Goal: Task Accomplishment & Management: Manage account settings

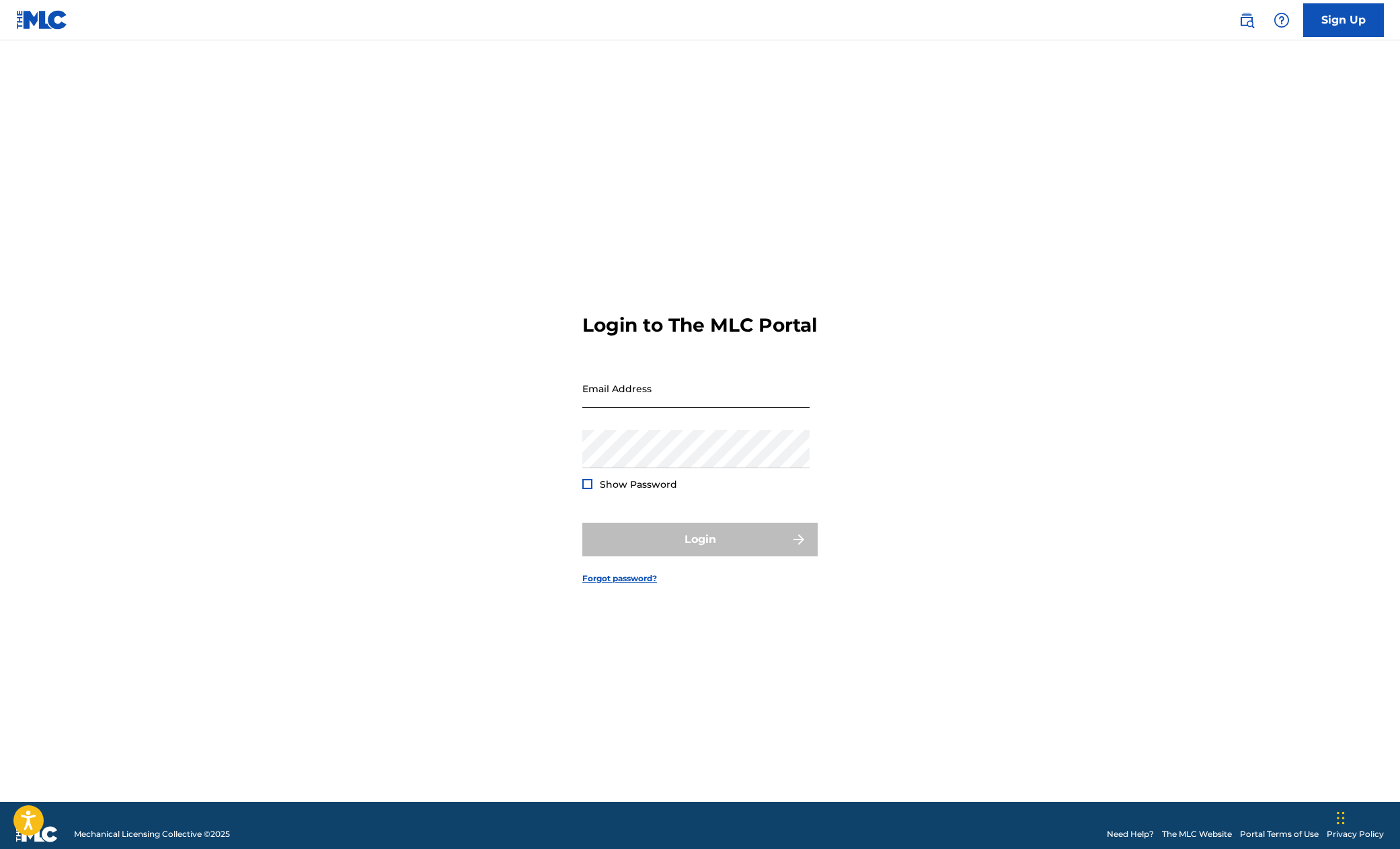
click at [648, 403] on input "Email Address" at bounding box center [696, 388] width 227 height 38
paste input "[PERSON_NAME][EMAIL_ADDRESS][DOMAIN_NAME]"
type input "[PERSON_NAME][EMAIL_ADDRESS][DOMAIN_NAME]"
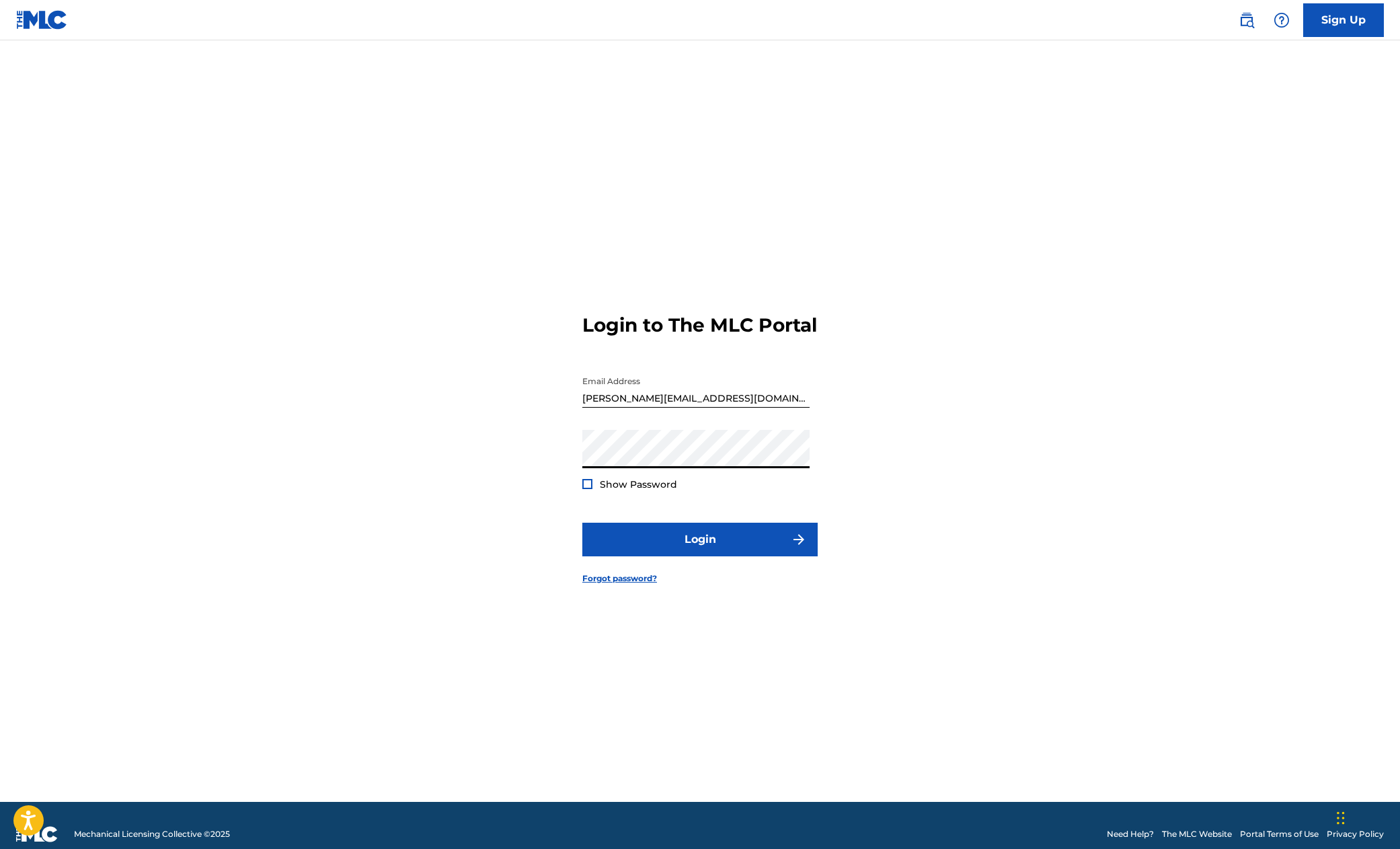
click at [457, 518] on div "Login to The MLC Portal Email Address [PERSON_NAME][EMAIL_ADDRESS][DOMAIN_NAME]…" at bounding box center [699, 438] width 941 height 728
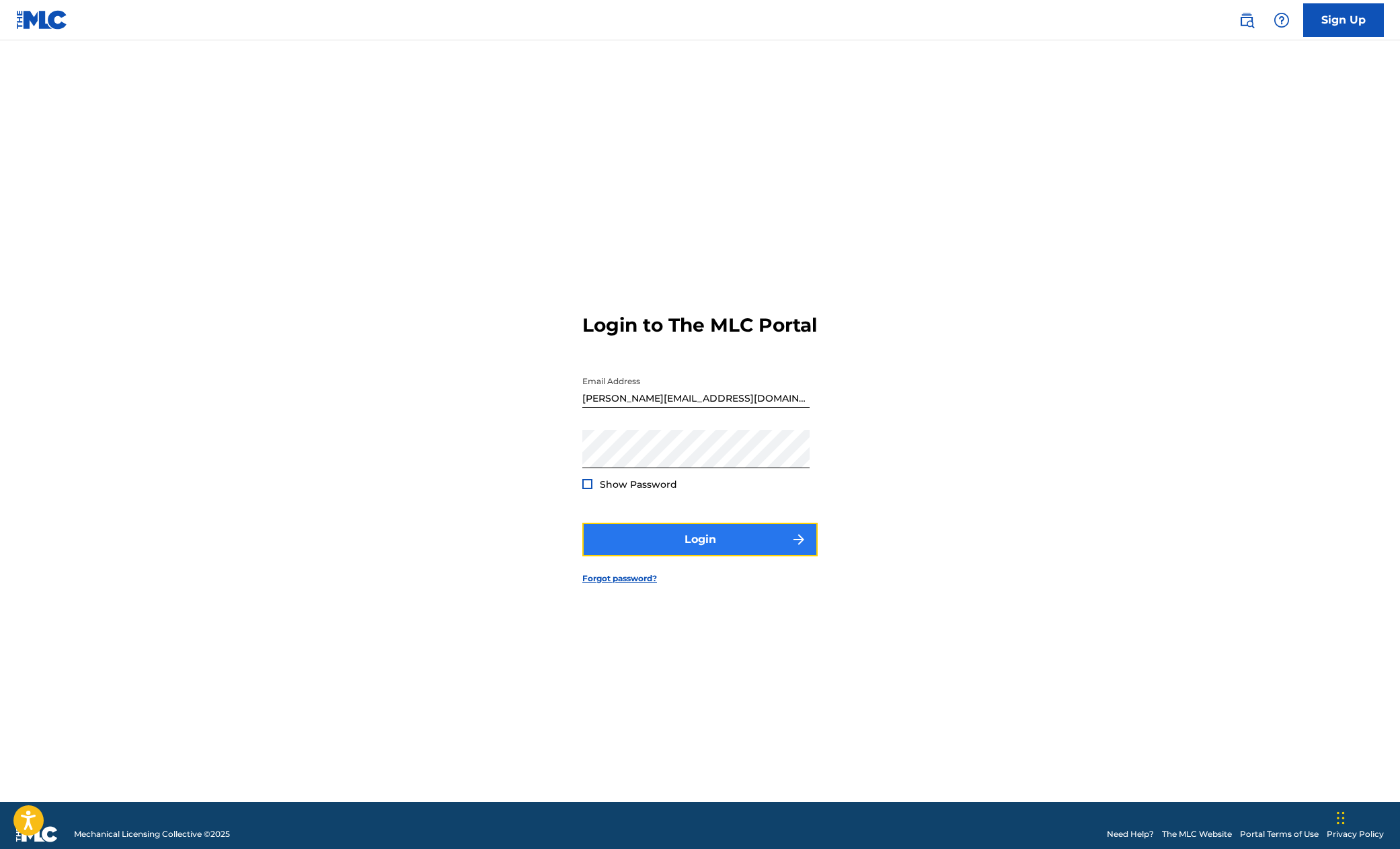
click at [645, 555] on button "Login" at bounding box center [700, 539] width 236 height 34
click at [612, 490] on span "Show Password" at bounding box center [638, 484] width 78 height 12
click at [585, 489] on div at bounding box center [587, 483] width 10 height 10
click at [585, 487] on img at bounding box center [587, 483] width 7 height 7
click at [725, 552] on button "Login" at bounding box center [700, 539] width 236 height 34
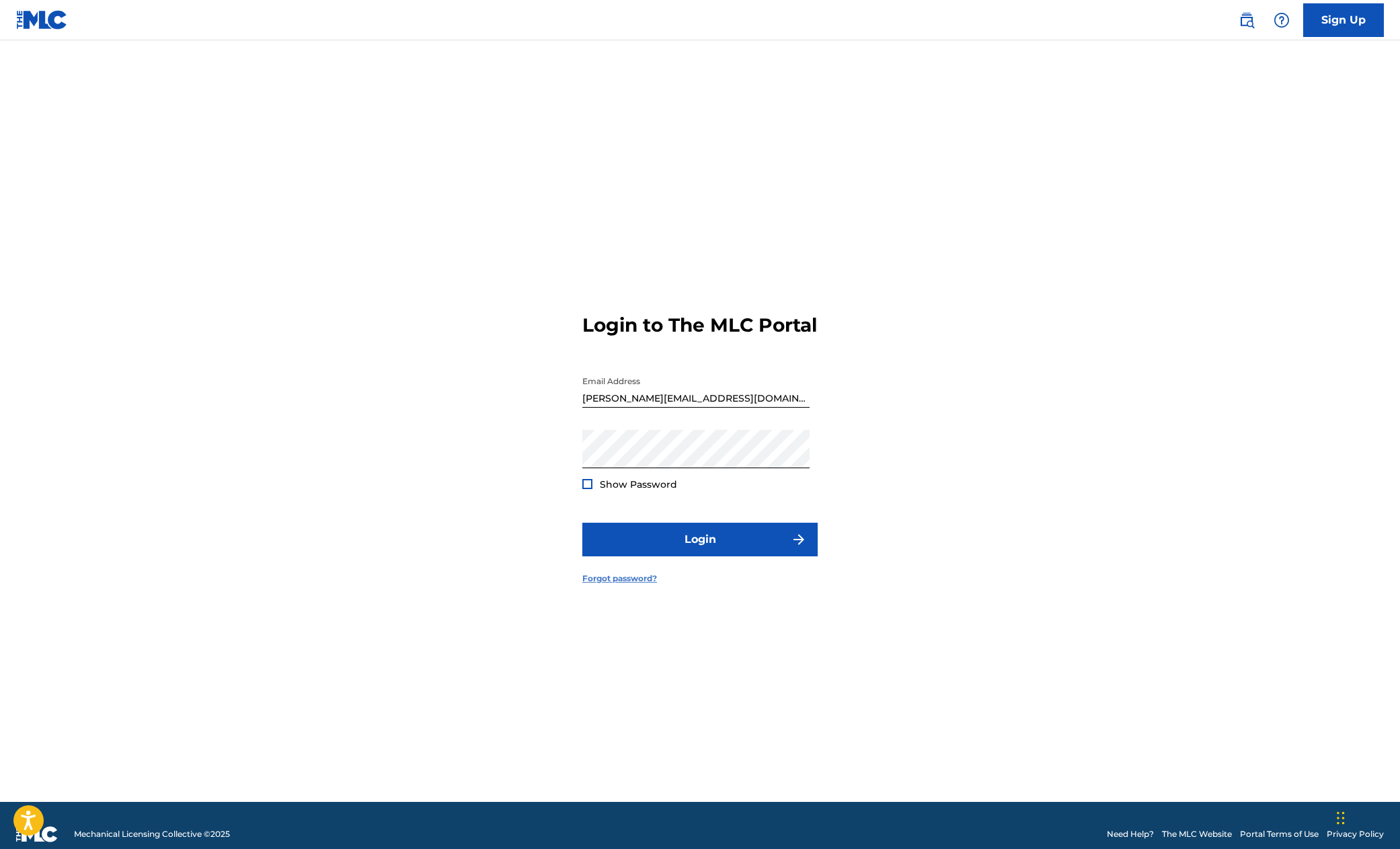
click at [618, 585] on link "Forgot password?" at bounding box center [619, 578] width 74 height 12
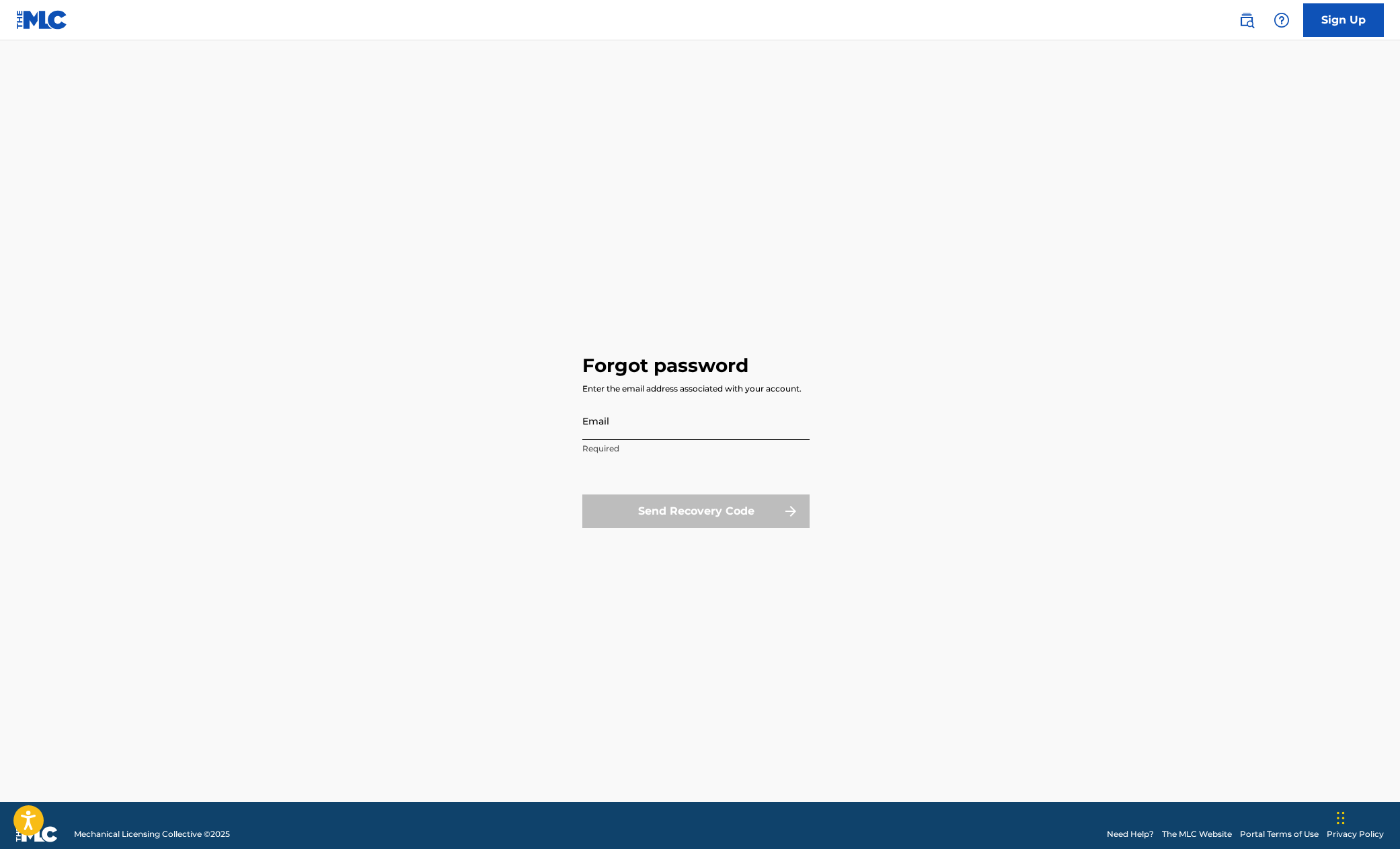
click at [617, 437] on input "Email" at bounding box center [696, 420] width 227 height 38
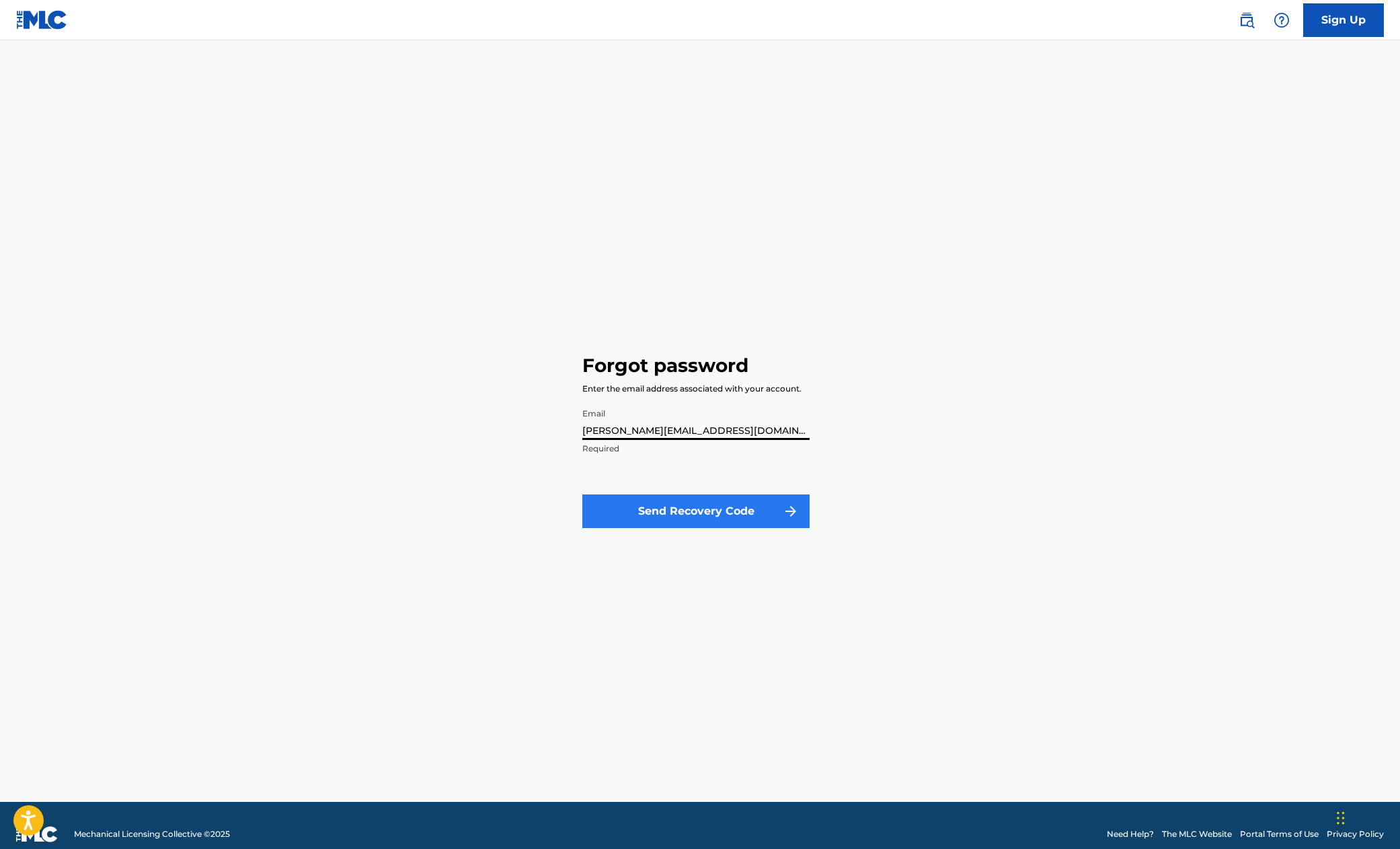
type input "[PERSON_NAME][EMAIL_ADDRESS][DOMAIN_NAME]"
click at [720, 513] on button "Send Recovery Code" at bounding box center [696, 510] width 227 height 34
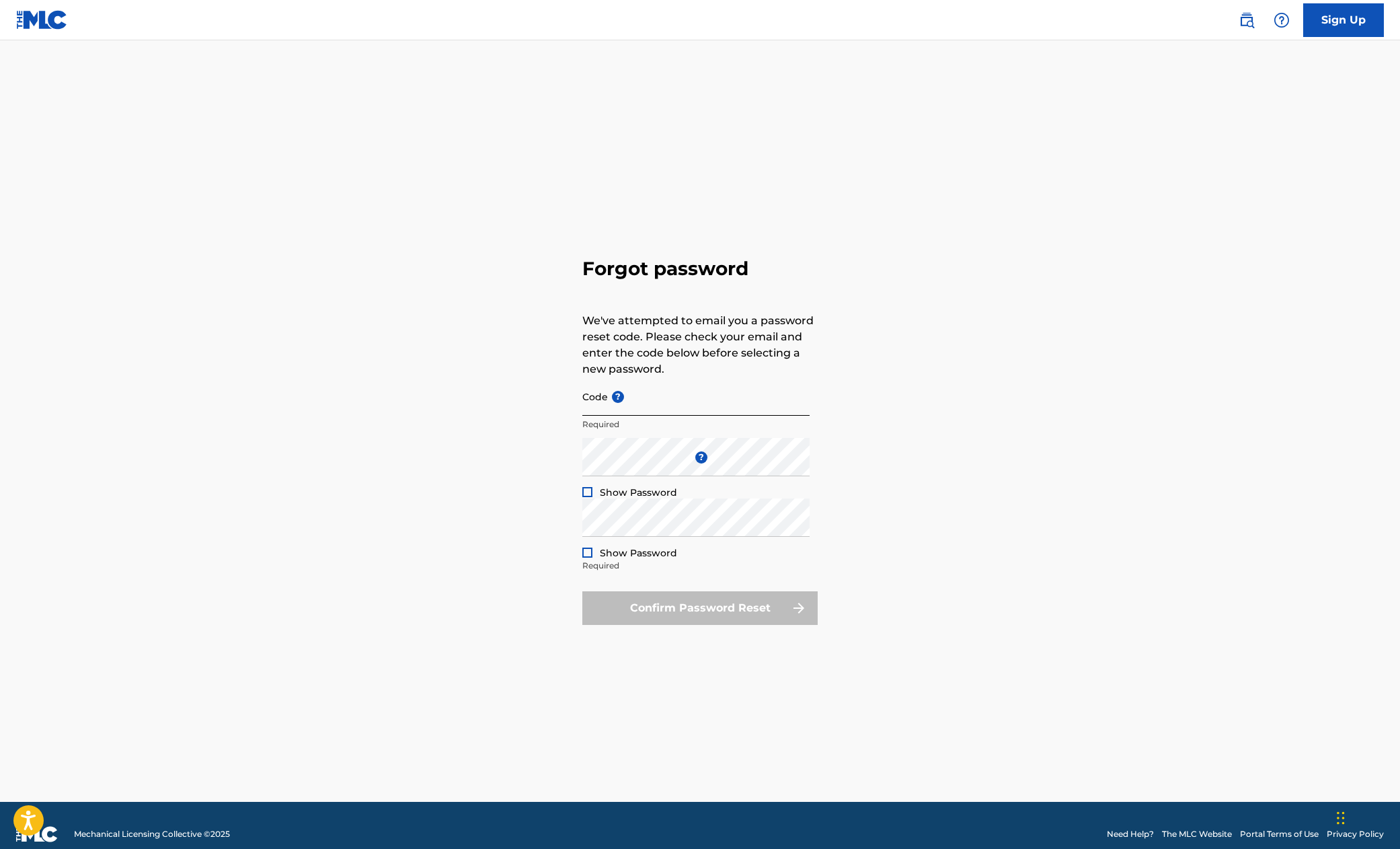
click at [633, 404] on input "Code ?" at bounding box center [696, 396] width 227 height 38
paste input "FP_29ebd184d9a27aa826f7c685458"
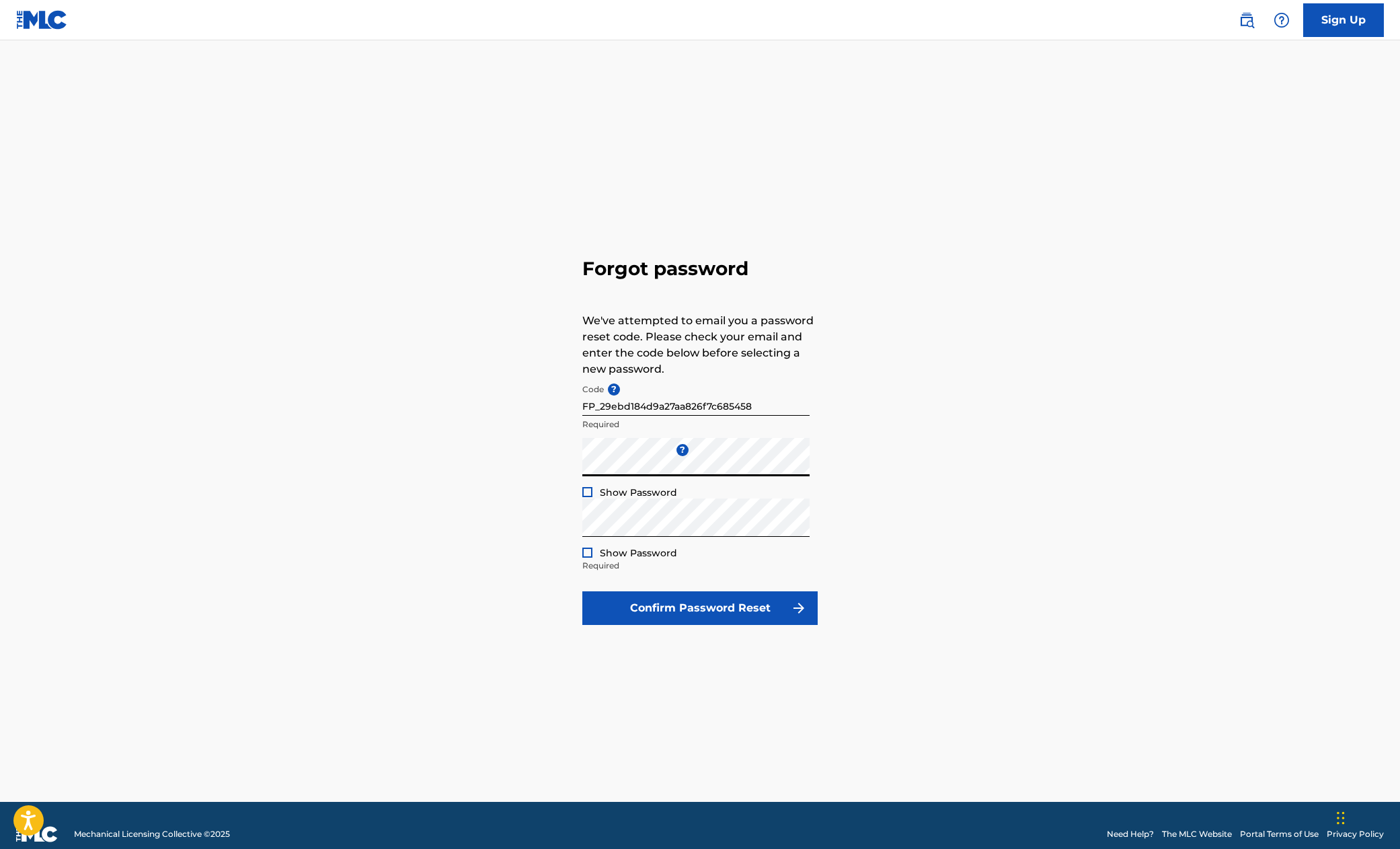
click at [506, 466] on div "Forgot password We've attempted to email you a password reset code. Please chec…" at bounding box center [699, 438] width 941 height 728
click at [429, 471] on div "Forgot password We've attempted to email you a password reset code. Please chec…" at bounding box center [699, 438] width 941 height 728
click at [586, 550] on div at bounding box center [587, 552] width 10 height 10
click at [386, 519] on div "Forgot password We've attempted to email you a password reset code. Please chec…" at bounding box center [699, 438] width 941 height 728
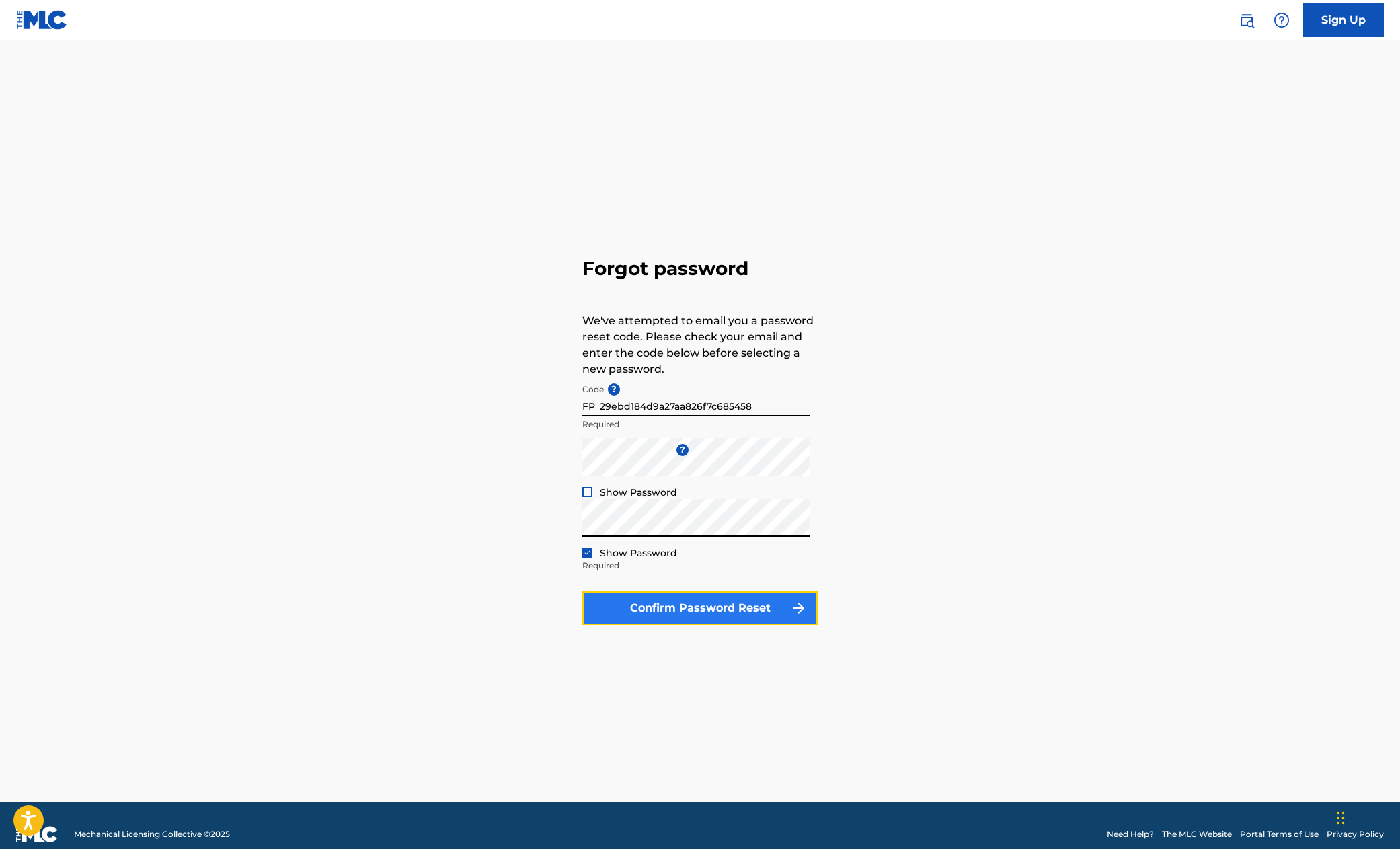
click at [739, 612] on button "Confirm Password Reset" at bounding box center [700, 608] width 236 height 34
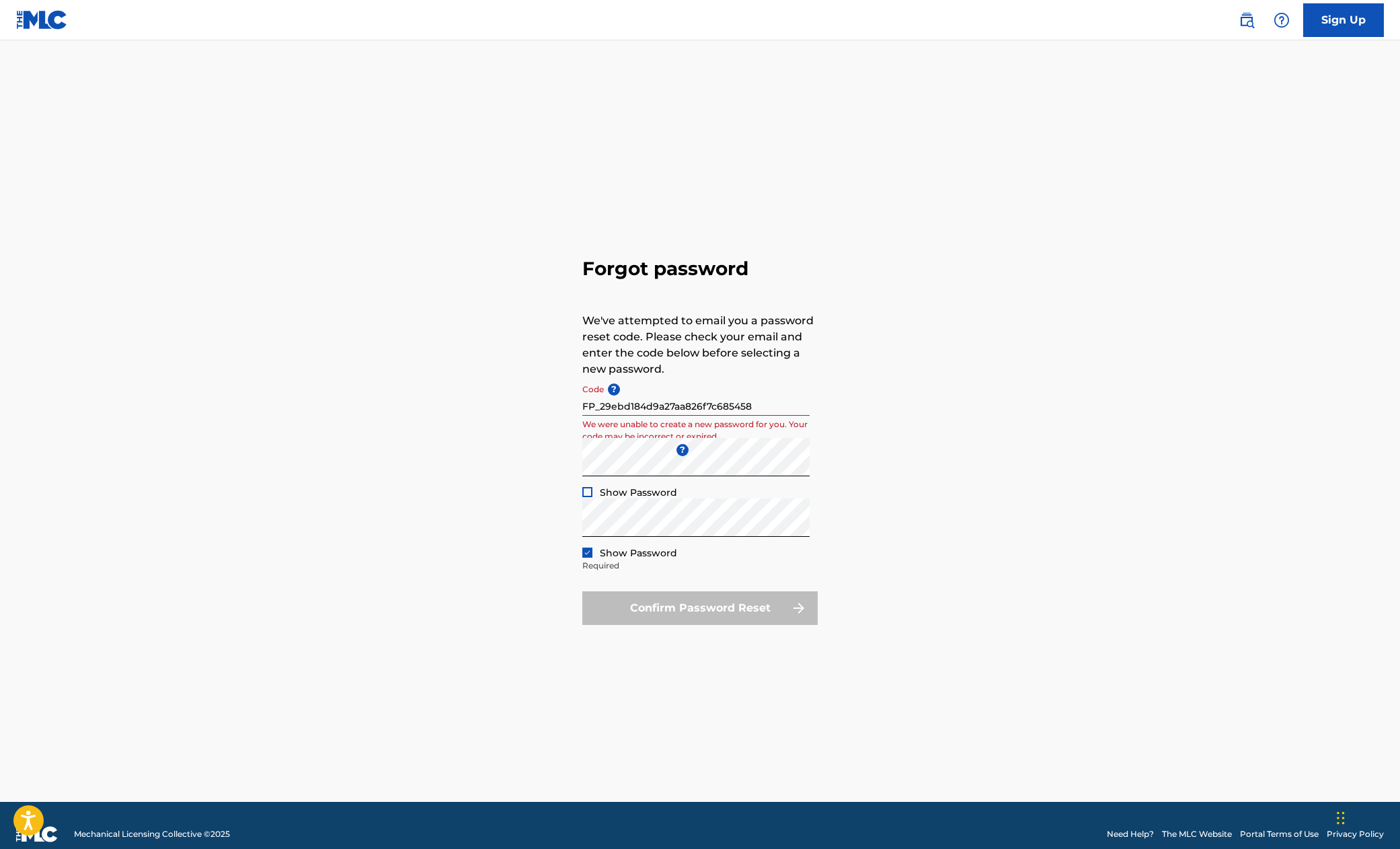
scroll to position [3, 0]
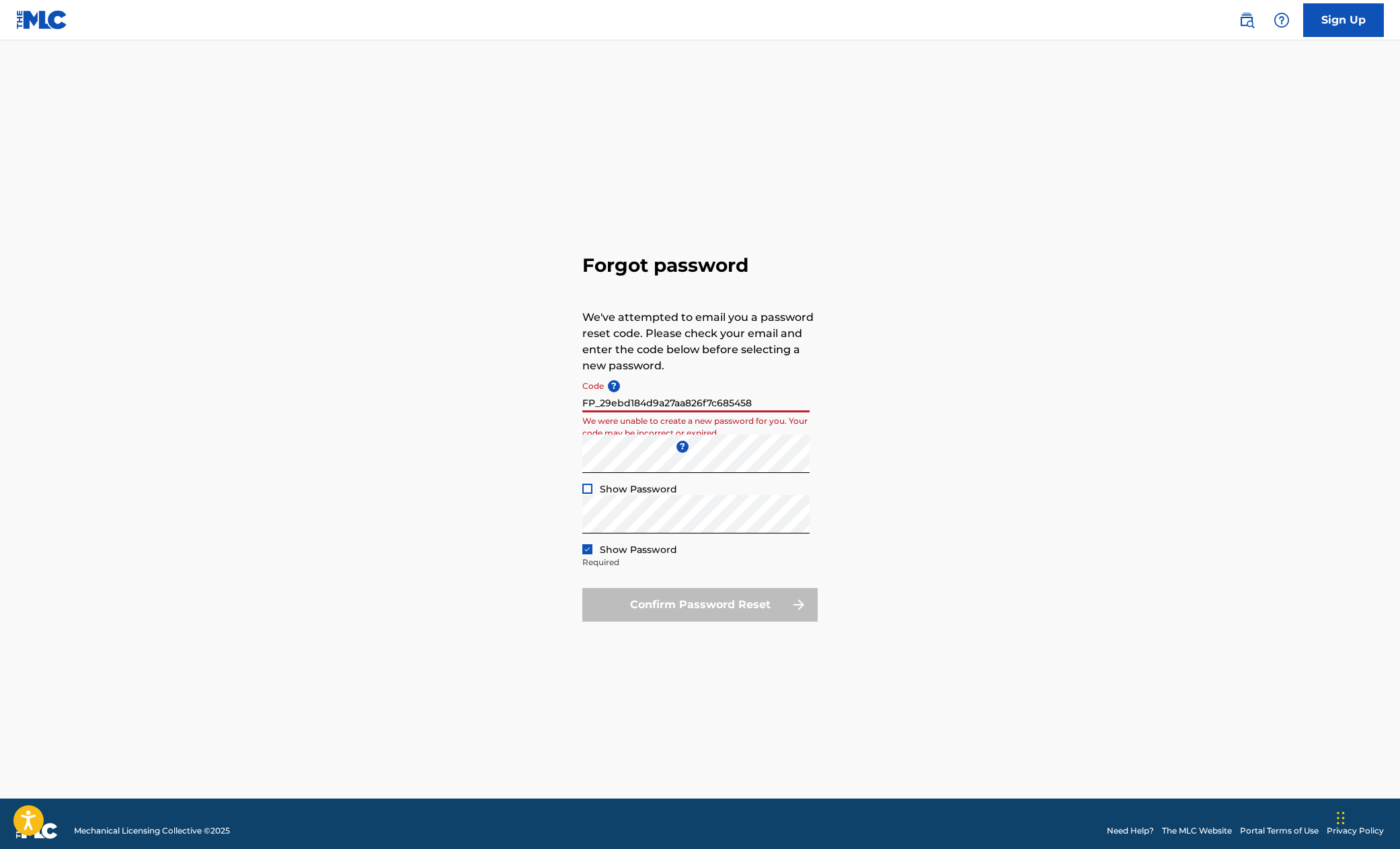
click at [595, 403] on input "FP_29ebd184d9a27aa826f7c685458" at bounding box center [696, 393] width 227 height 38
click at [785, 404] on input "FP_29ebd184d9a27aa826f7c685458" at bounding box center [696, 393] width 227 height 38
click at [714, 611] on div "Confirm Password Reset" at bounding box center [700, 604] width 236 height 34
click at [625, 550] on span "Show Password" at bounding box center [638, 549] width 78 height 12
click at [588, 490] on div at bounding box center [587, 488] width 10 height 10
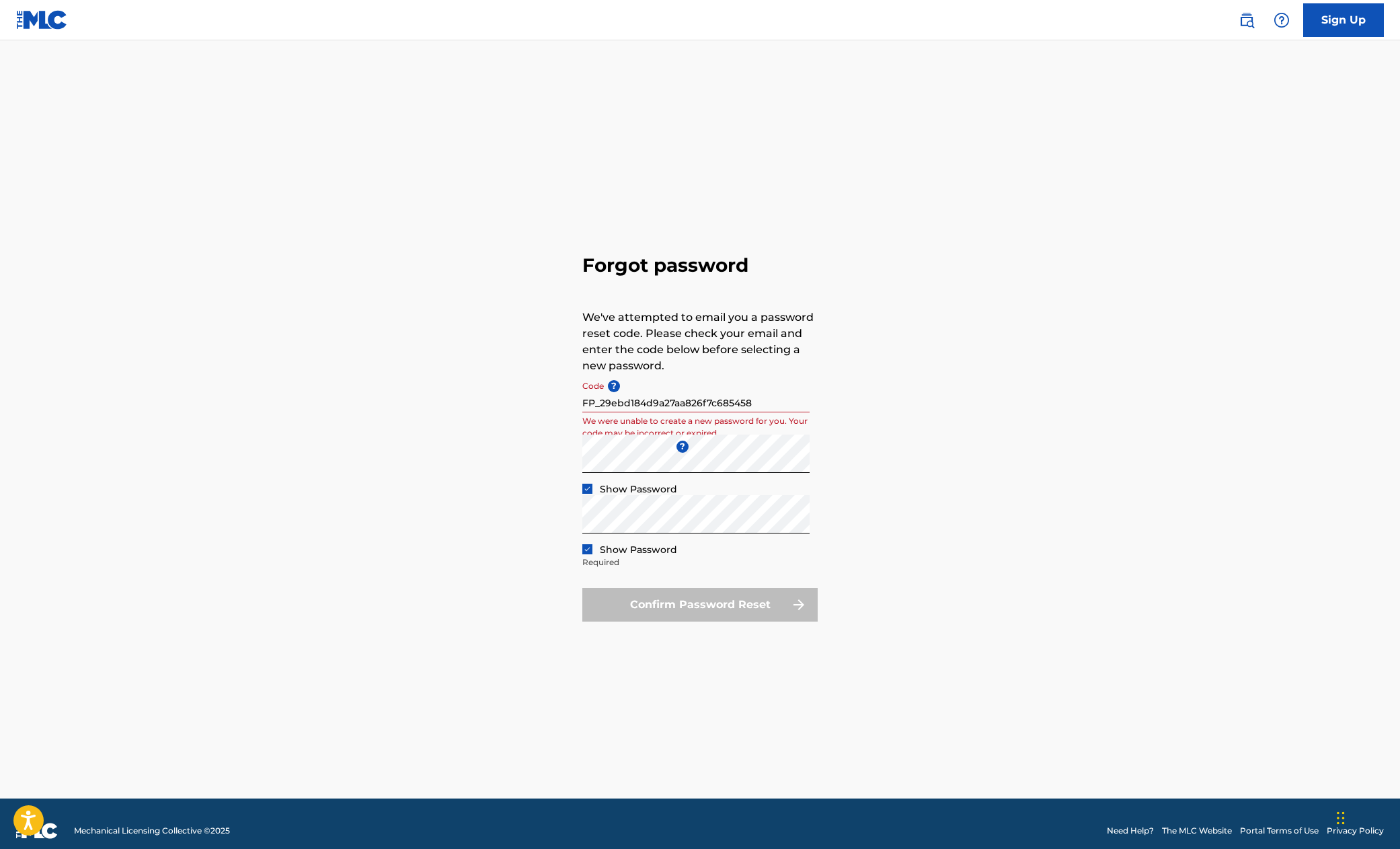
click at [652, 407] on input "FP_29ebd184d9a27aa826f7c685458" at bounding box center [696, 393] width 227 height 38
drag, startPoint x: 656, startPoint y: 402, endPoint x: 637, endPoint y: 402, distance: 19.0
click at [656, 402] on input "FP_29ebd184d9a27aa826f7c685458" at bounding box center [696, 393] width 227 height 38
drag, startPoint x: 593, startPoint y: 403, endPoint x: 664, endPoint y: 346, distance: 91.0
click at [594, 403] on input "FP_29ebd184d9a27aa826f7c685458" at bounding box center [696, 393] width 227 height 38
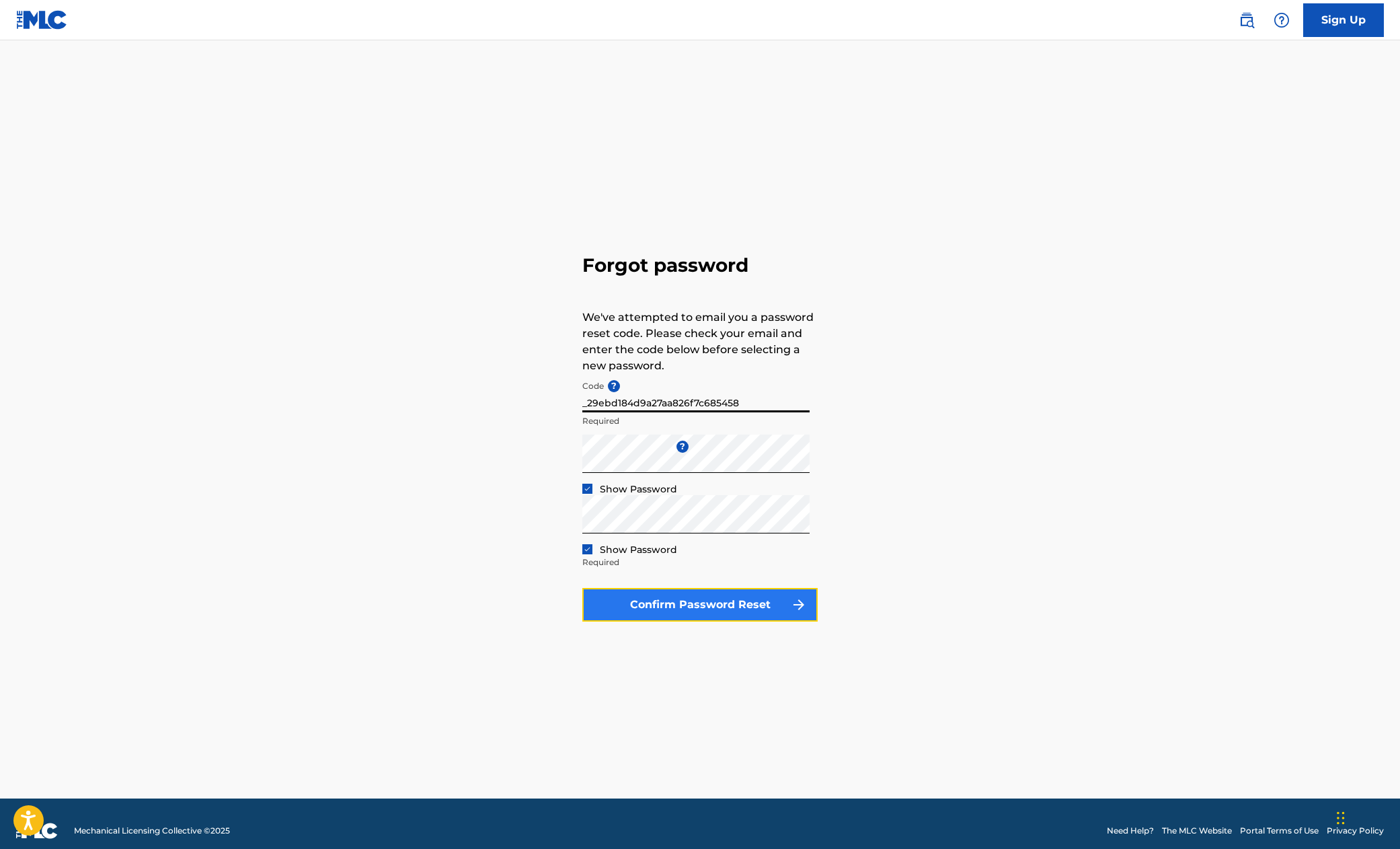
click at [751, 606] on button "Confirm Password Reset" at bounding box center [700, 604] width 236 height 34
type input "FP_29ebd184d9a27aa826f7c685458"
drag, startPoint x: 751, startPoint y: 398, endPoint x: 109, endPoint y: 393, distance: 642.0
click at [115, 394] on main "Forgot password We've attempted to email you a password reset code. Please chec…" at bounding box center [700, 417] width 1400 height 761
click at [695, 402] on input "FP_29ebd184d9a27aa826f7c685458" at bounding box center [696, 393] width 227 height 38
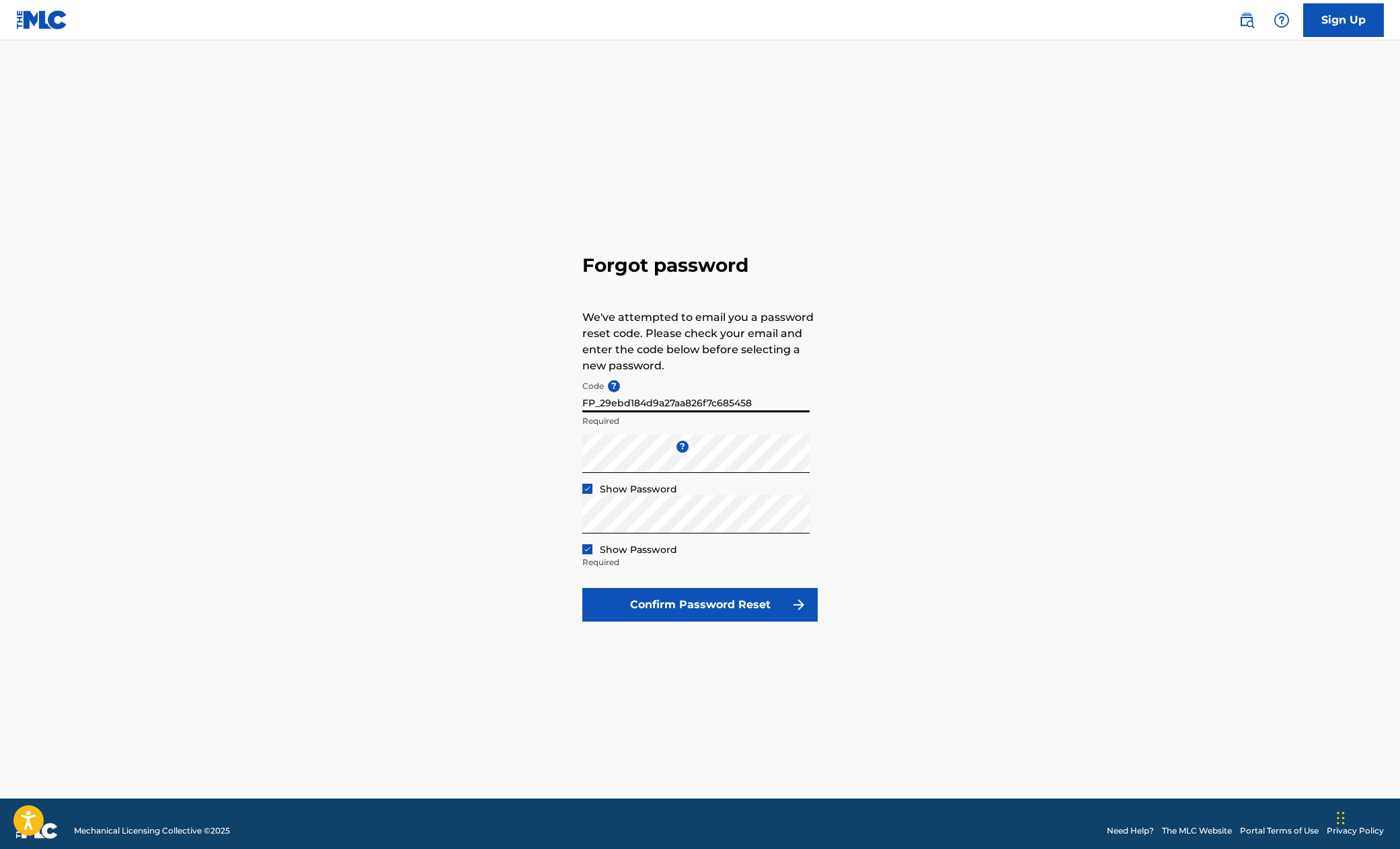
click at [695, 402] on input "FP_29ebd184d9a27aa826f7c685458" at bounding box center [696, 393] width 227 height 38
paste input "FP_29ebd184d9a27aa826f7c685458b"
type input "FP_29ebd184d9a27aa826f7c685458b"
click at [723, 604] on button "Confirm Password Reset" at bounding box center [700, 604] width 236 height 34
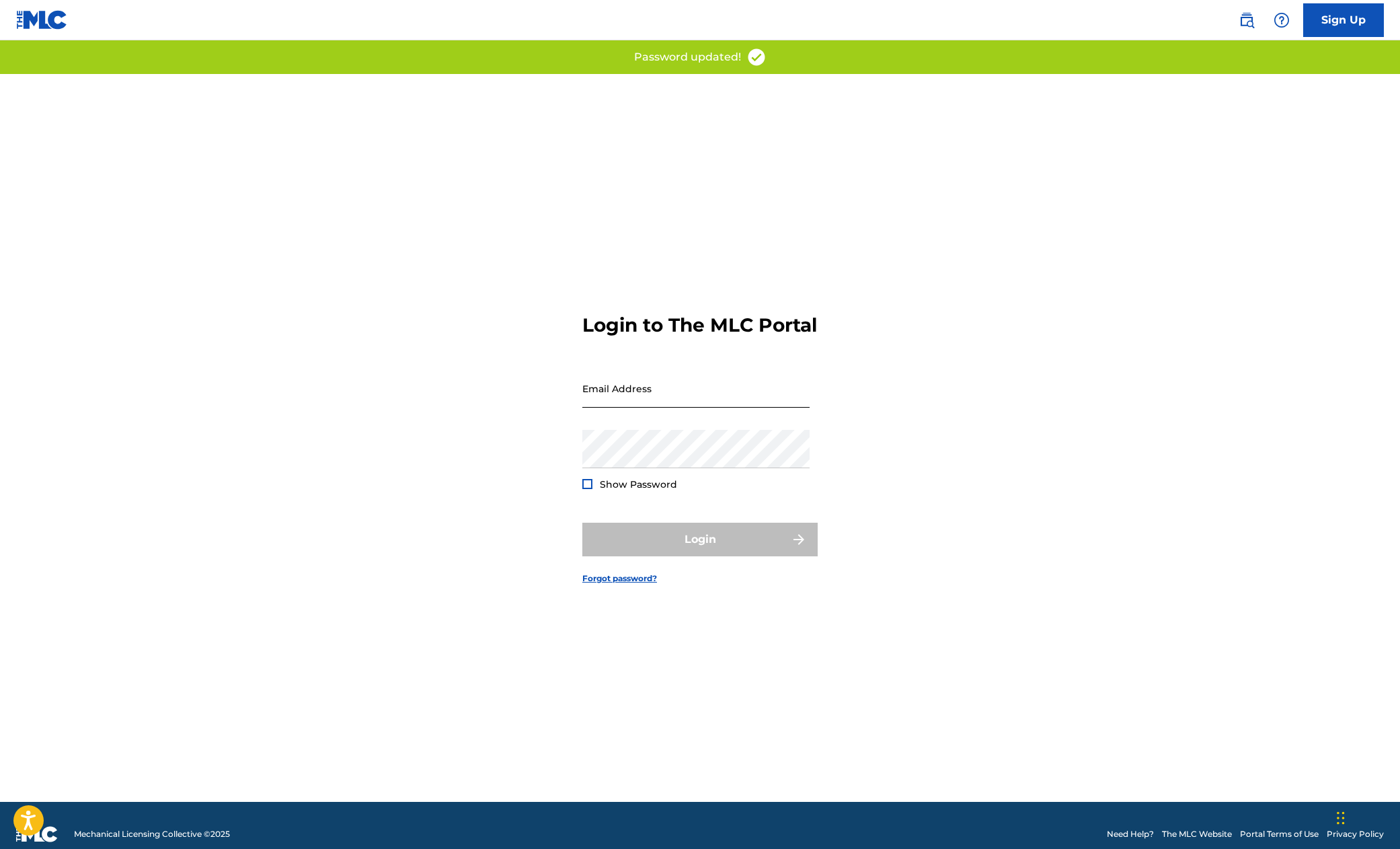
click at [674, 407] on input "Email Address" at bounding box center [696, 388] width 227 height 38
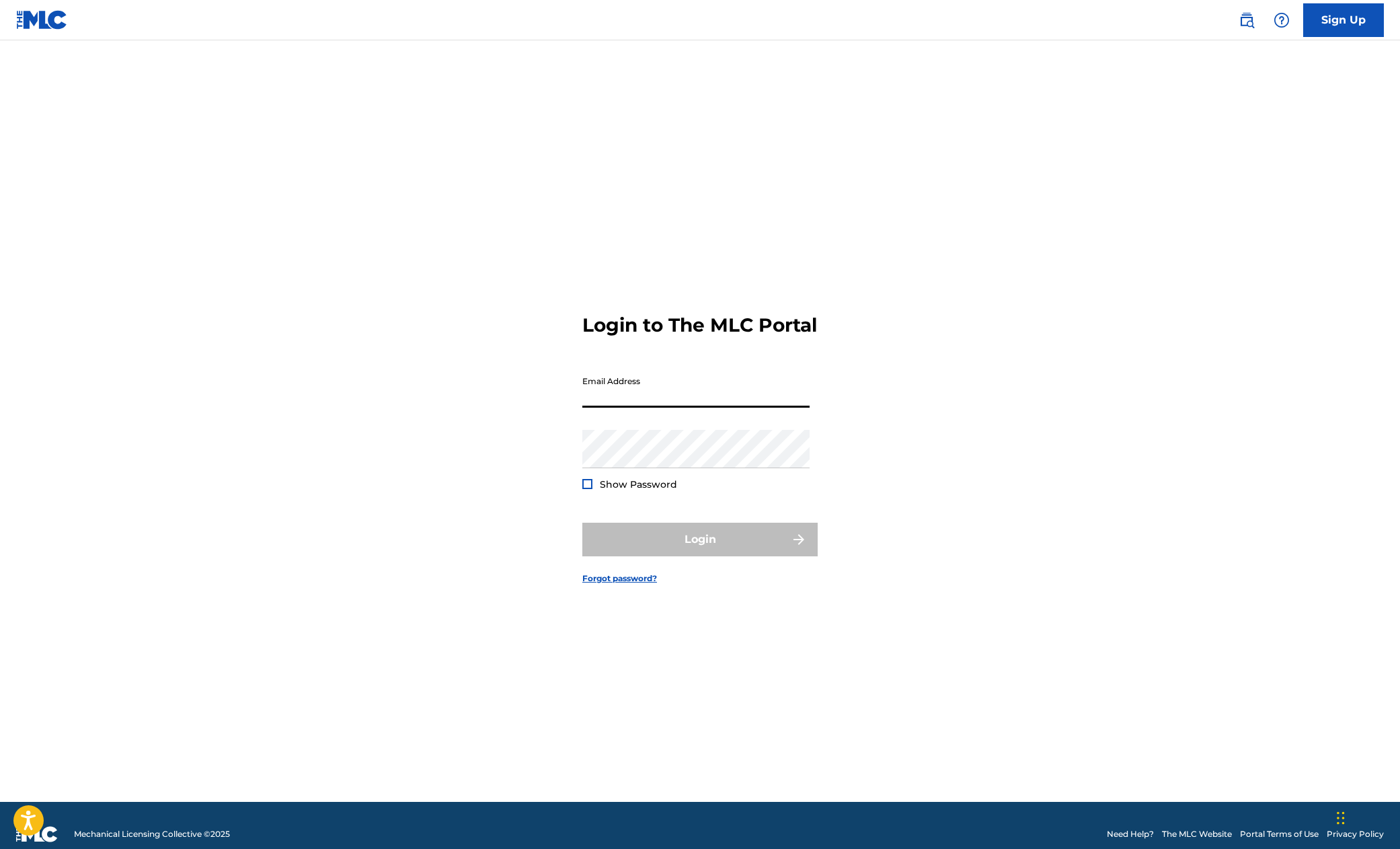
click at [641, 407] on input "Email Address" at bounding box center [696, 388] width 227 height 38
paste input "[PERSON_NAME][EMAIL_ADDRESS][DOMAIN_NAME]"
type input "[PERSON_NAME][EMAIL_ADDRESS][DOMAIN_NAME]"
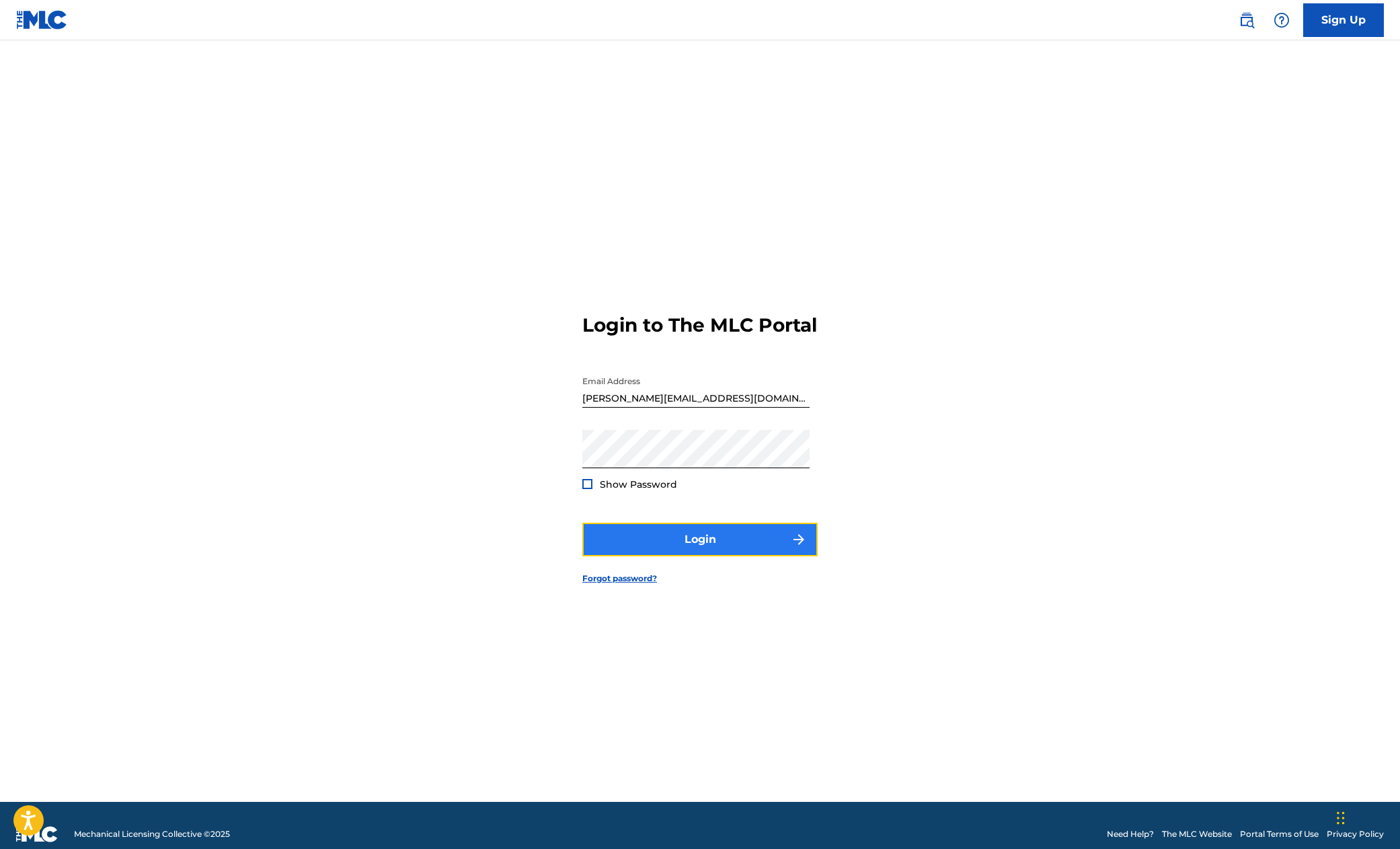
click at [751, 553] on button "Login" at bounding box center [700, 539] width 236 height 34
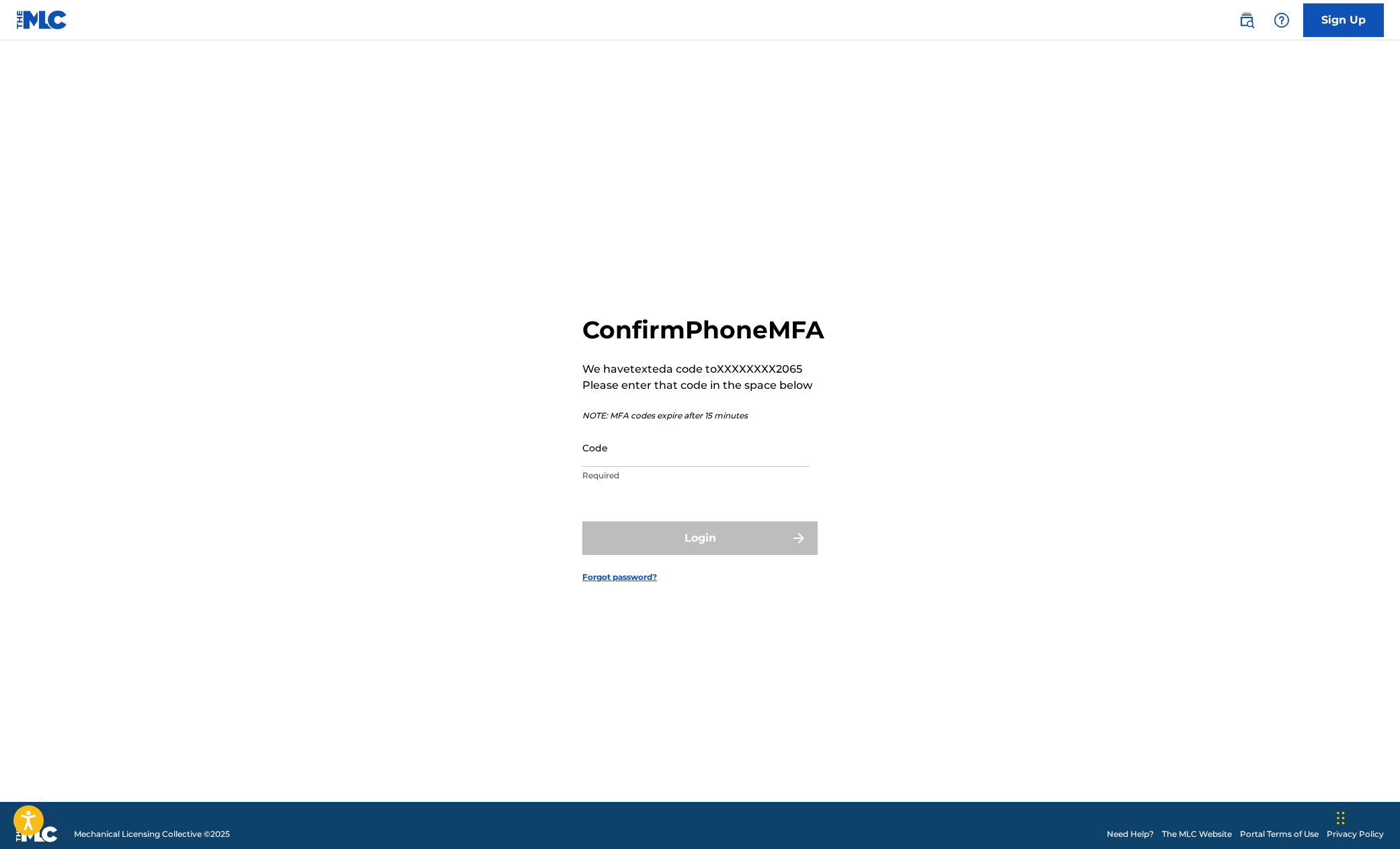
click at [693, 483] on div "Code Required" at bounding box center [696, 459] width 227 height 61
click at [692, 467] on input "Code" at bounding box center [696, 447] width 227 height 38
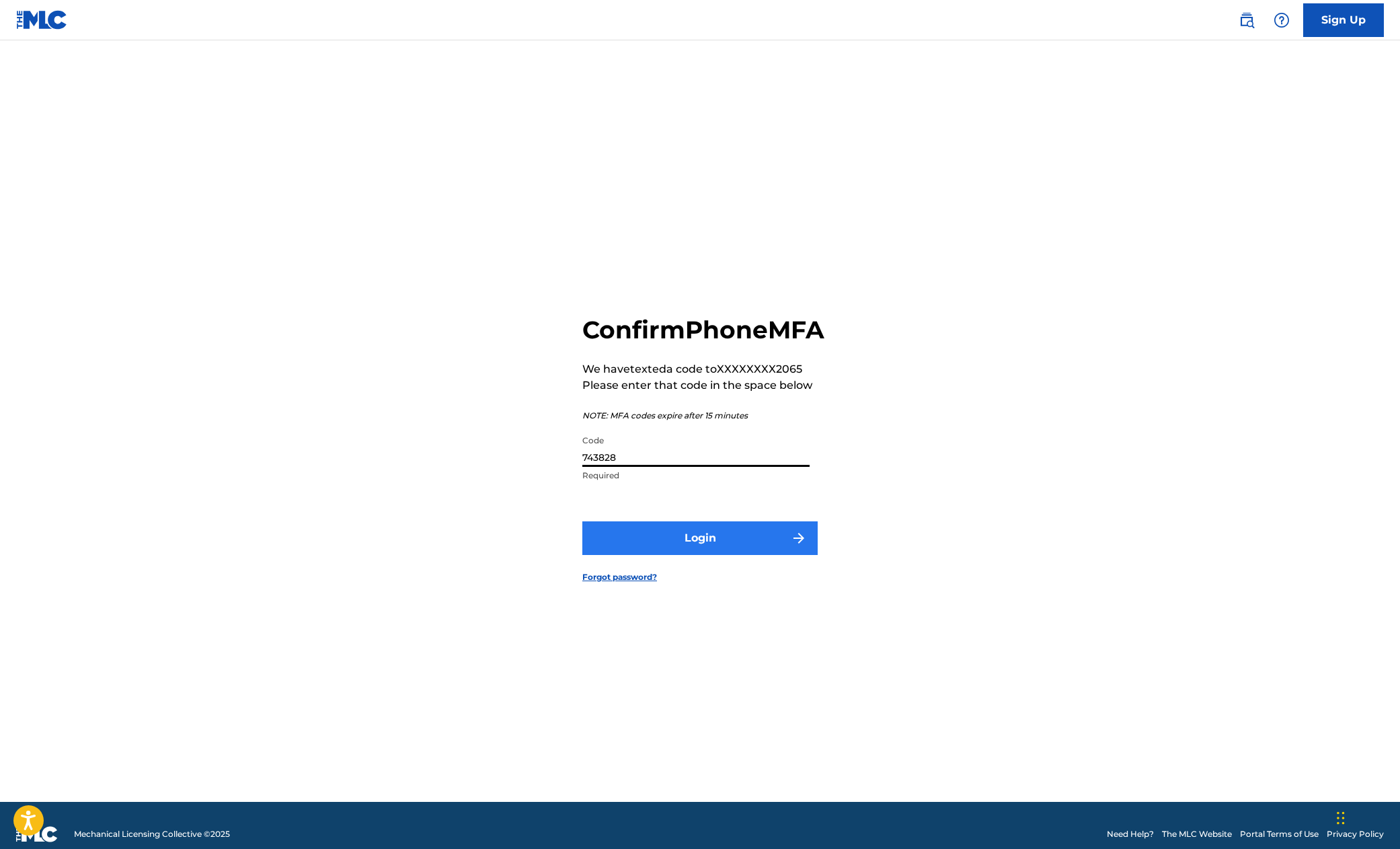
type input "743828"
click at [693, 551] on button "Login" at bounding box center [700, 537] width 236 height 34
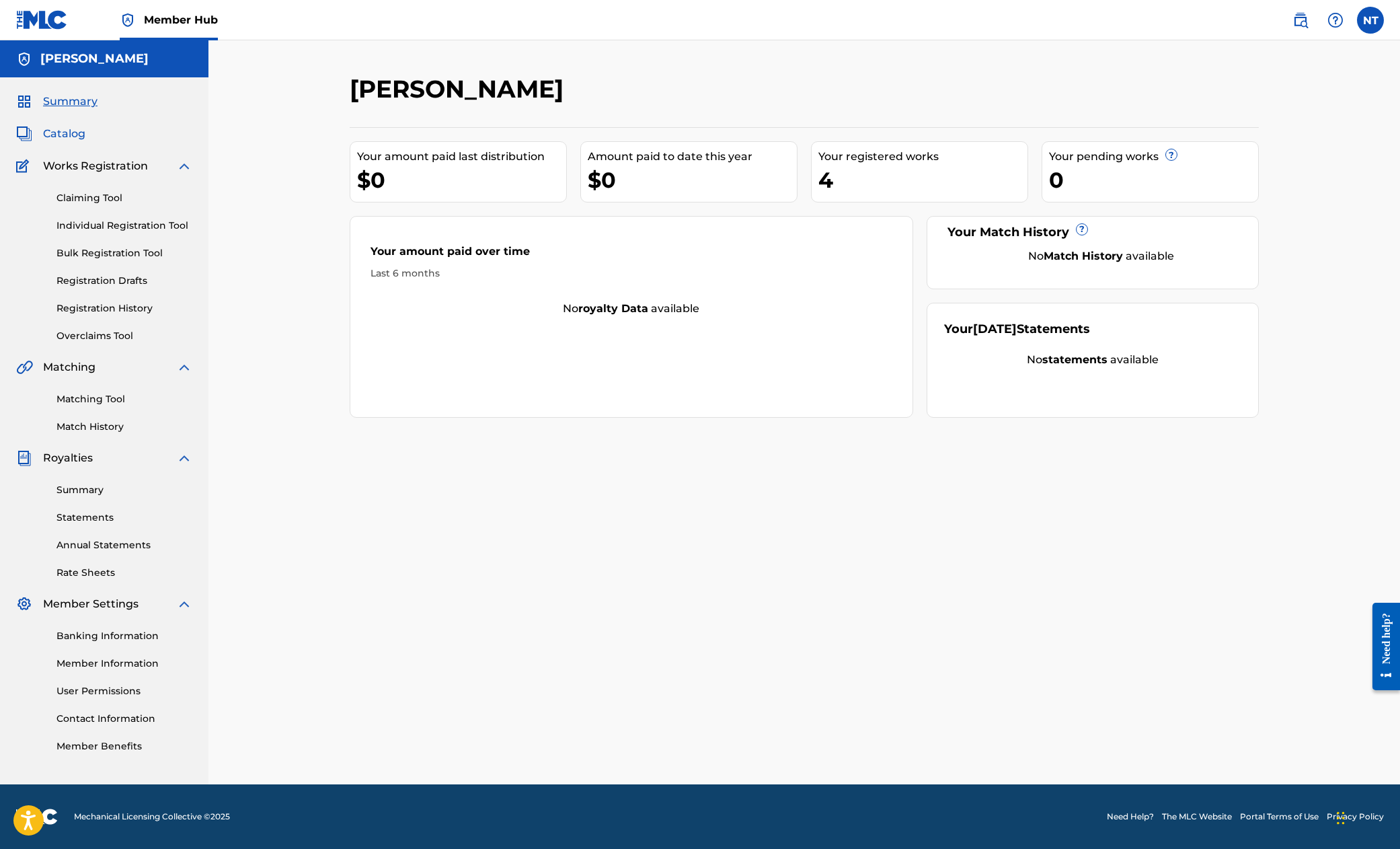
click at [74, 132] on span "Catalog" at bounding box center [65, 134] width 43 height 16
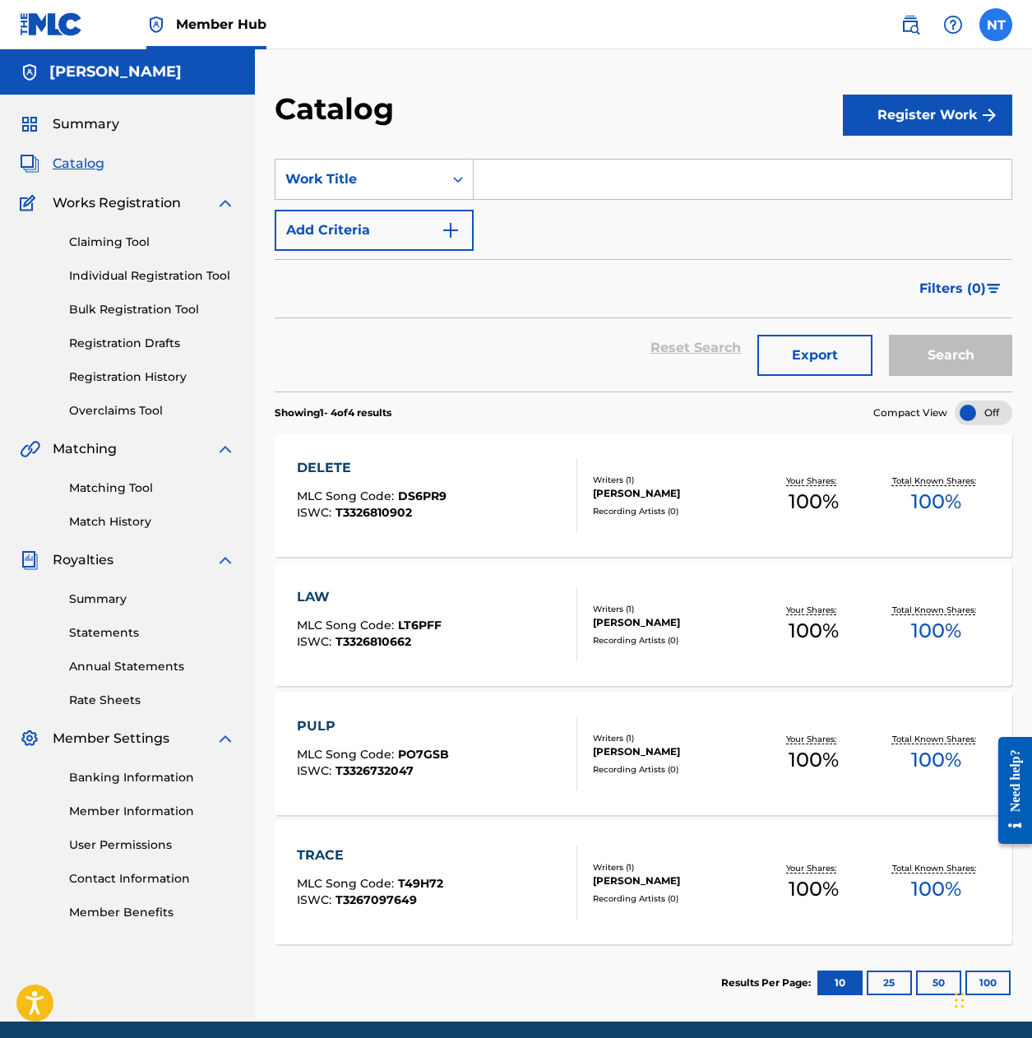
click at [997, 25] on label at bounding box center [995, 24] width 33 height 33
click at [996, 25] on input "NT [PERSON_NAME] [PERSON_NAME][EMAIL_ADDRESS][DOMAIN_NAME] Notification Prefere…" at bounding box center [996, 25] width 0 height 0
click at [225, 24] on span "Member Hub" at bounding box center [221, 24] width 90 height 19
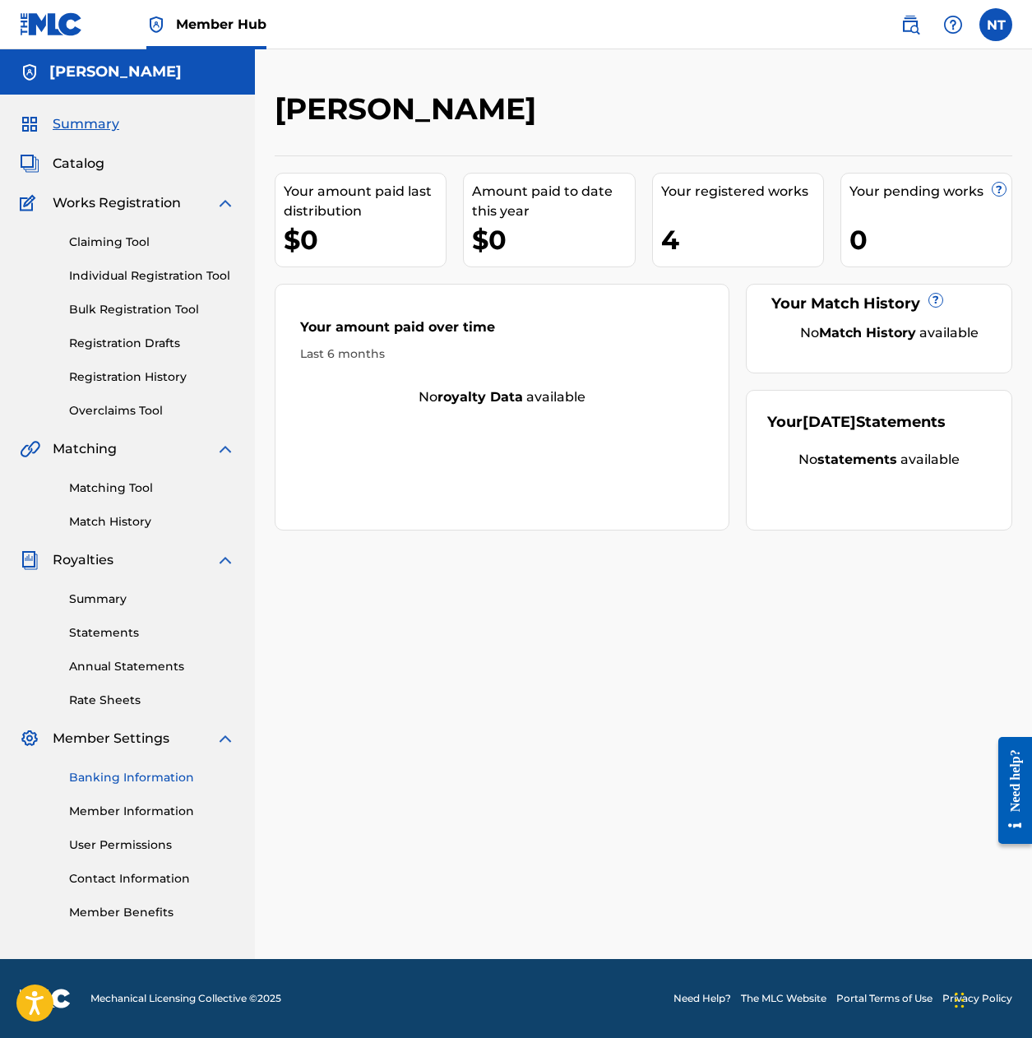
click at [134, 780] on link "Banking Information" at bounding box center [152, 777] width 166 height 17
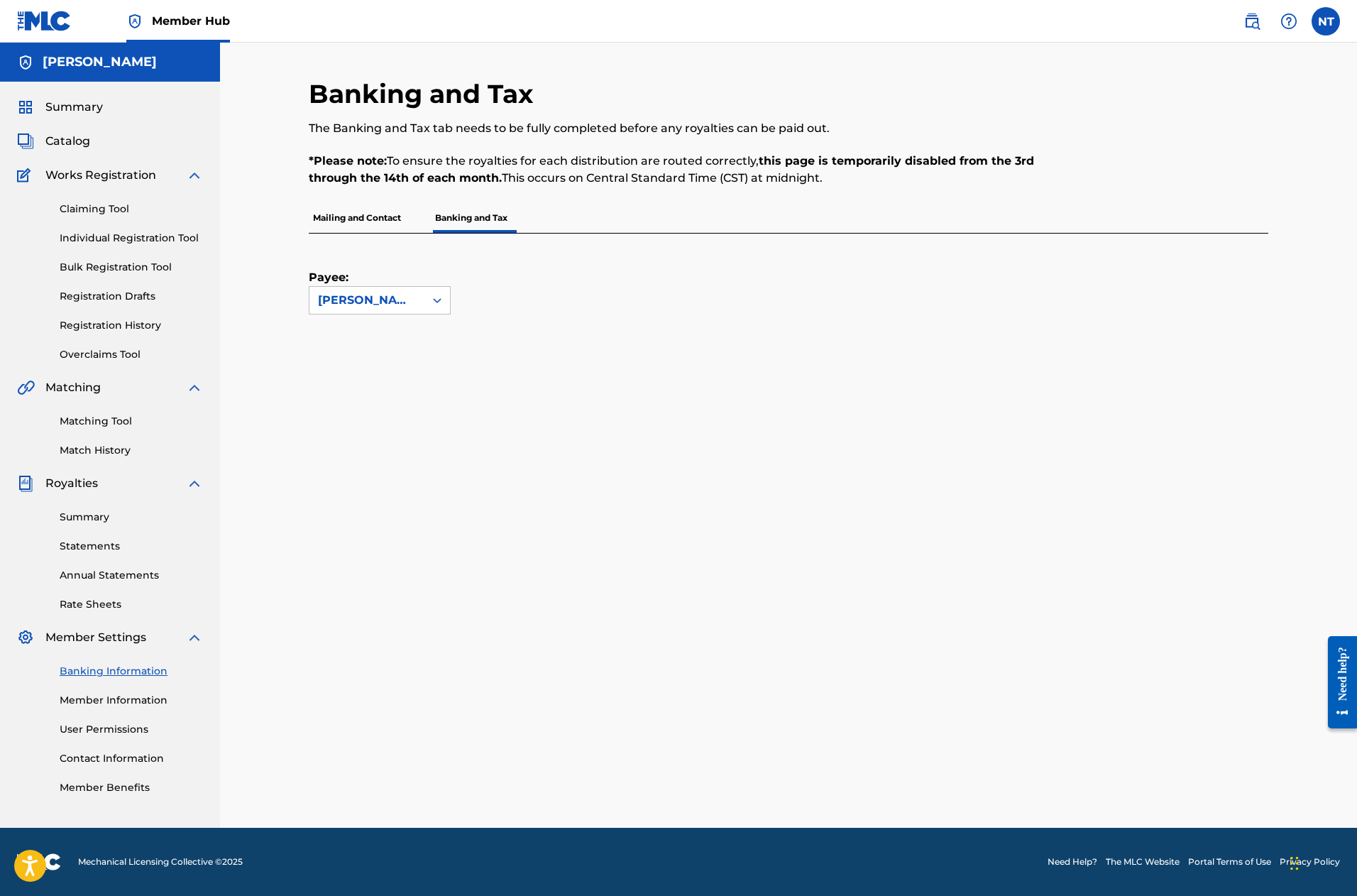
click at [117, 66] on h5 "[PERSON_NAME]" at bounding box center [99, 61] width 114 height 16
